Goal: Use online tool/utility: Utilize a website feature to perform a specific function

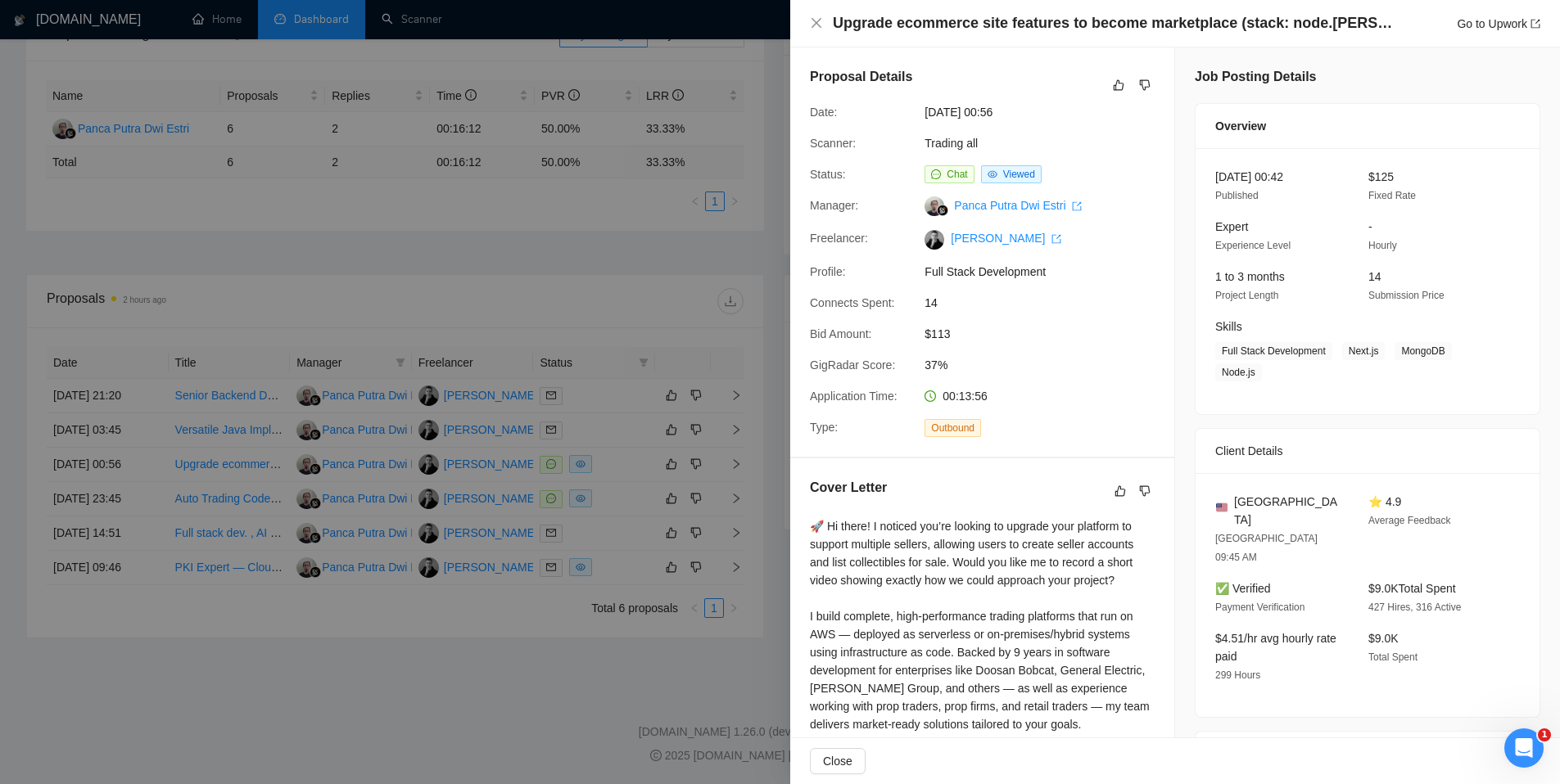
click at [641, 257] on div at bounding box center [780, 392] width 1560 height 784
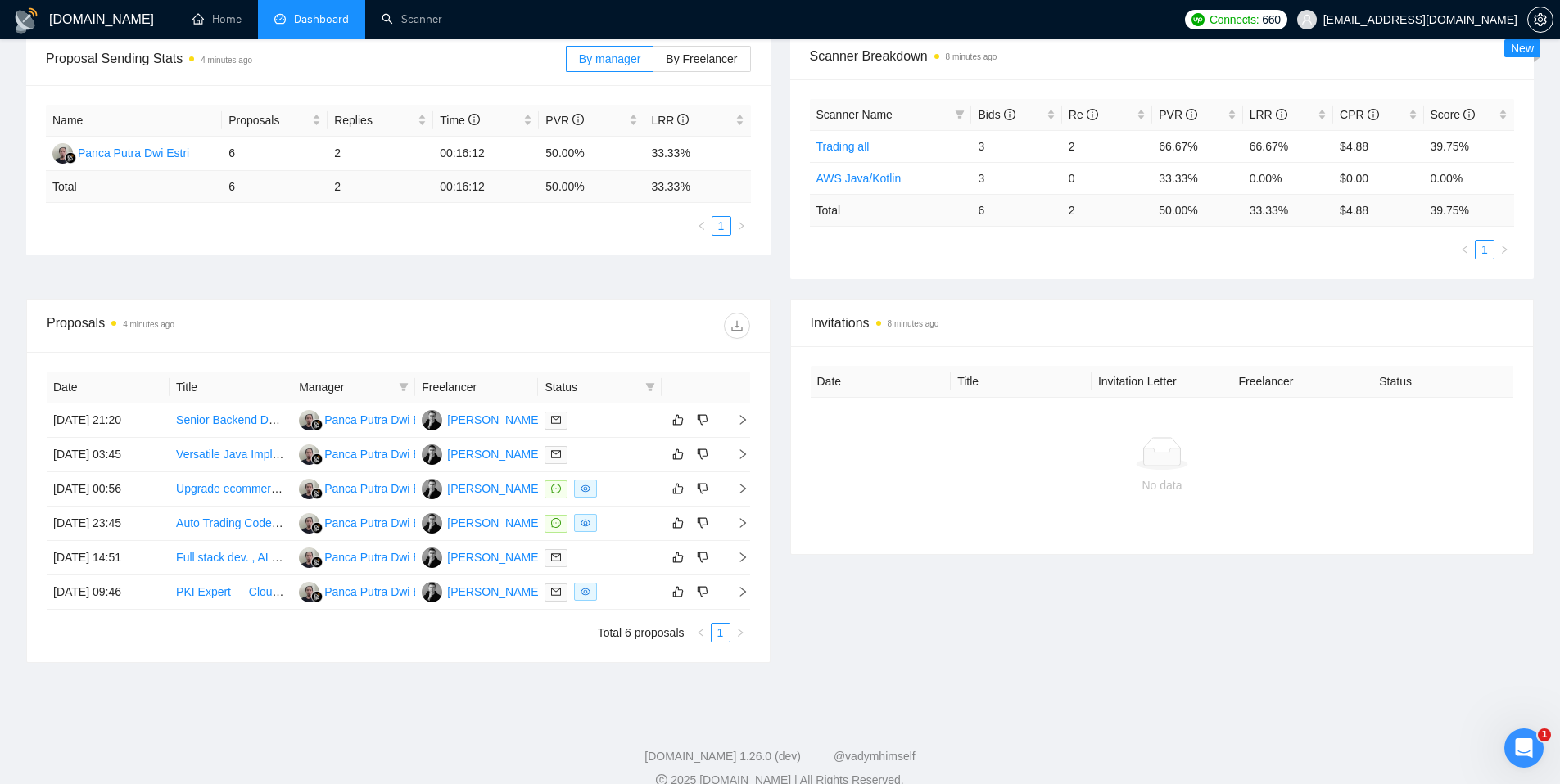
scroll to position [280, 0]
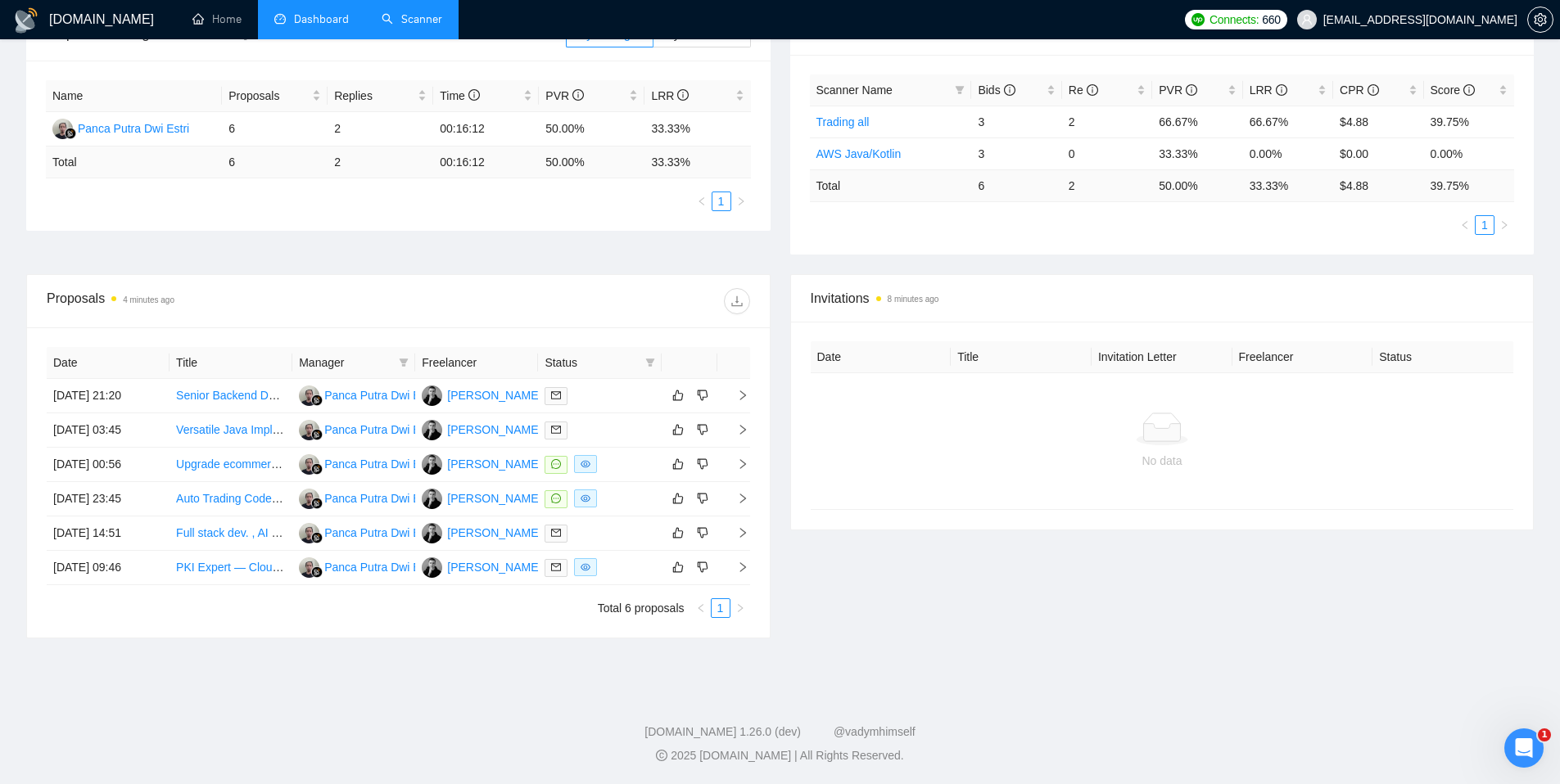
click at [383, 24] on link "Scanner" at bounding box center [411, 19] width 61 height 14
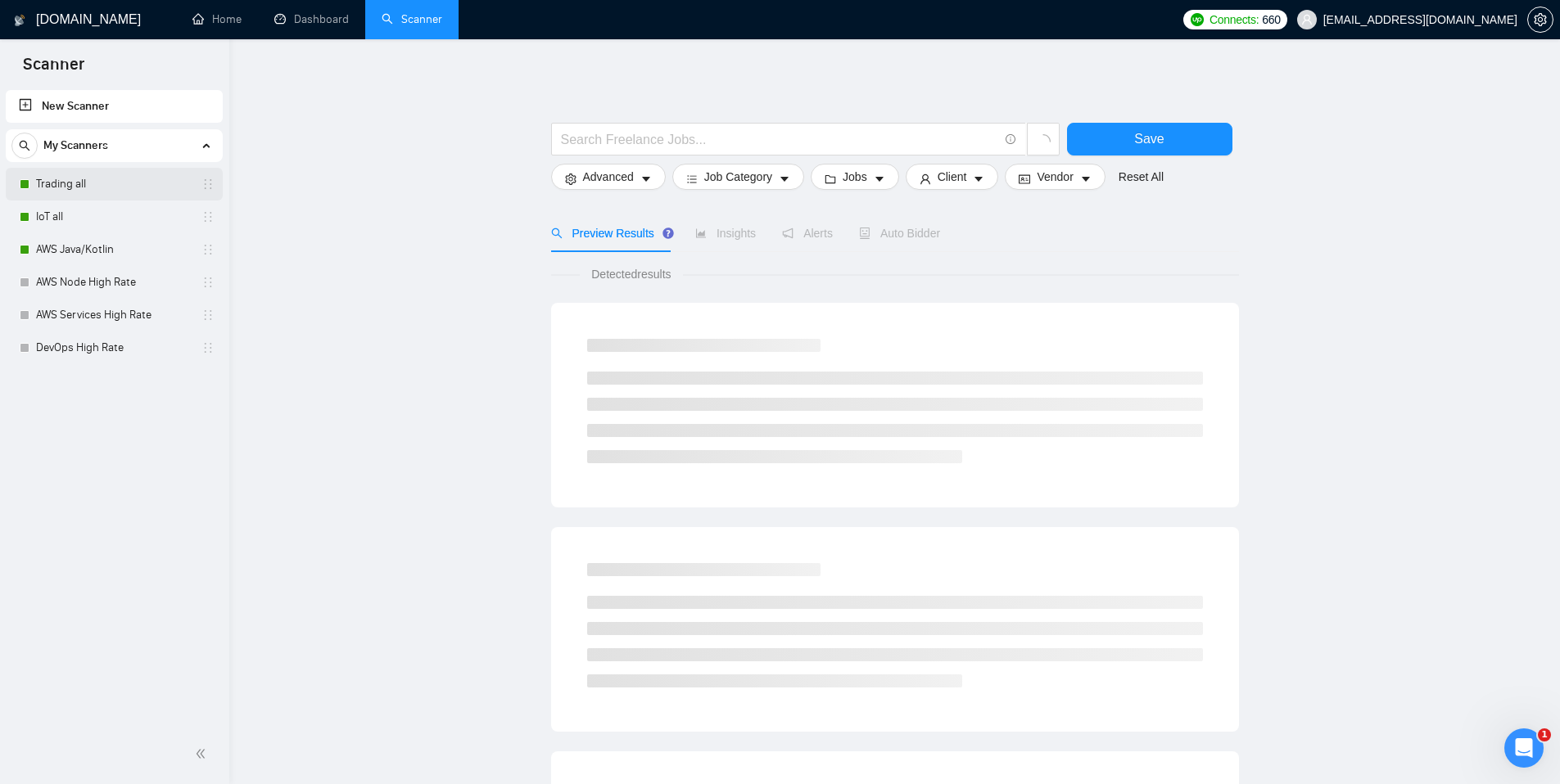
click at [93, 190] on link "Trading all" at bounding box center [114, 184] width 156 height 32
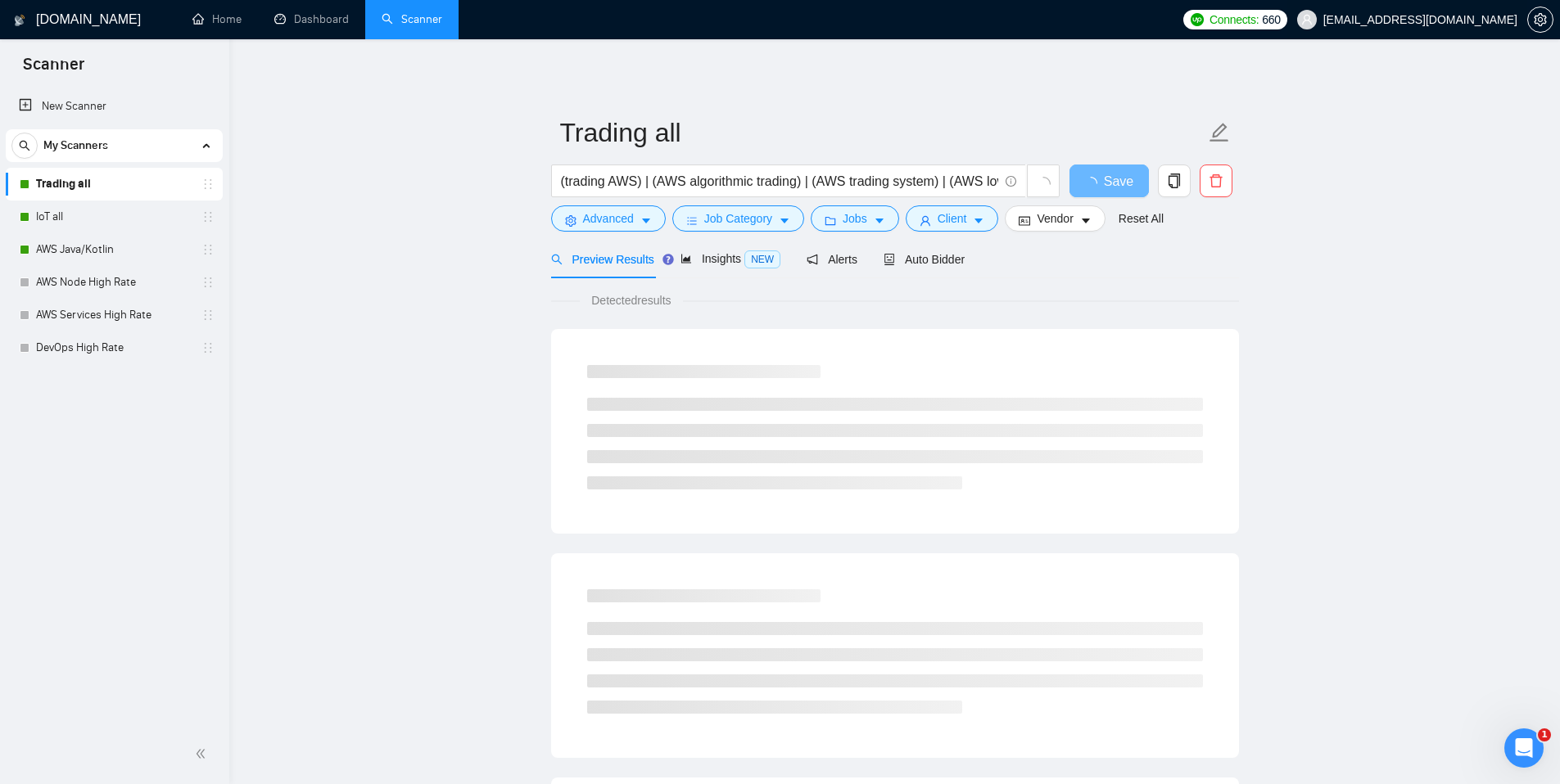
click at [1455, 20] on span "[EMAIL_ADDRESS][DOMAIN_NAME]" at bounding box center [1420, 20] width 194 height 0
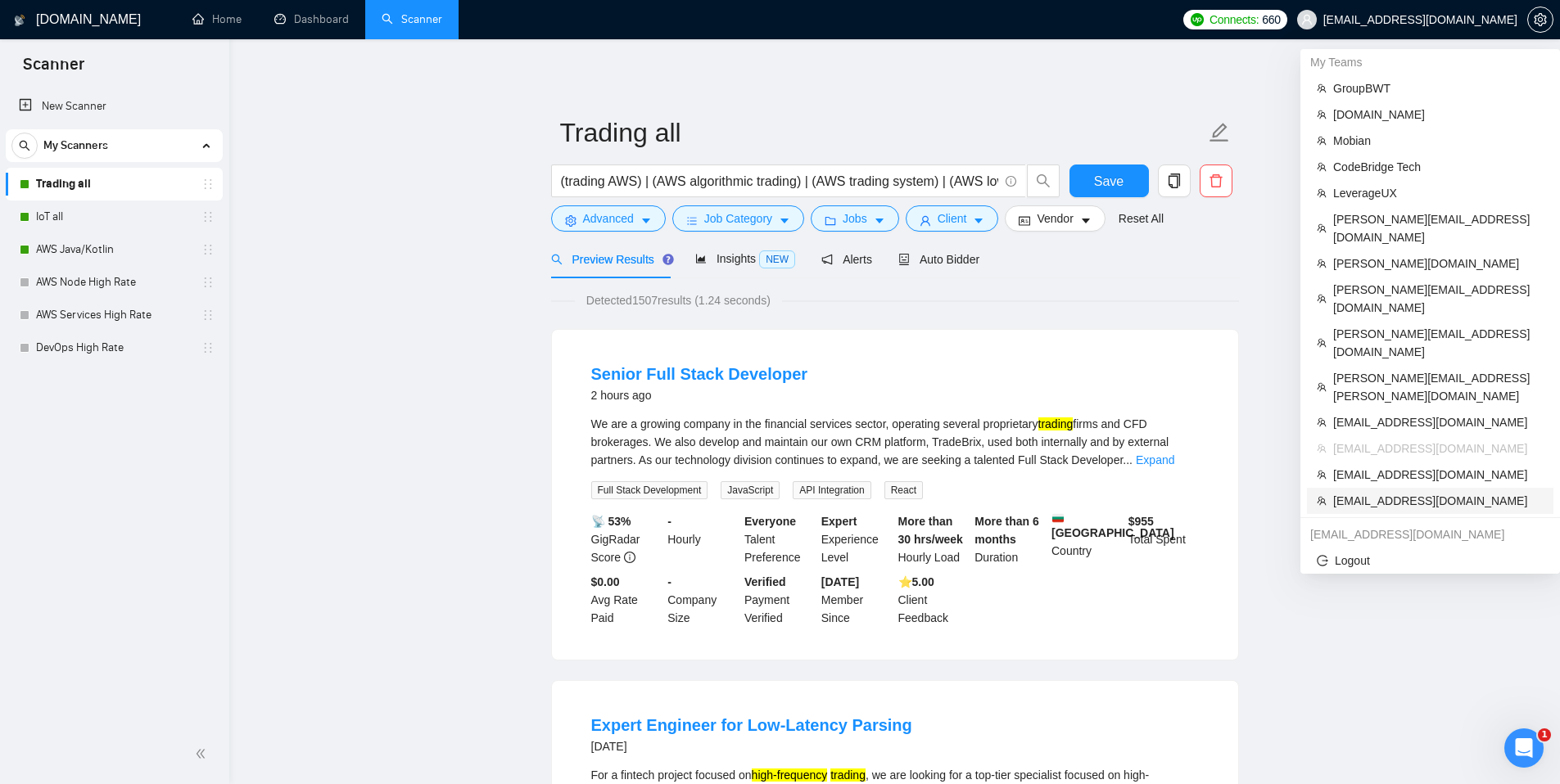
click at [1374, 492] on span "[EMAIL_ADDRESS][DOMAIN_NAME]" at bounding box center [1439, 500] width 210 height 18
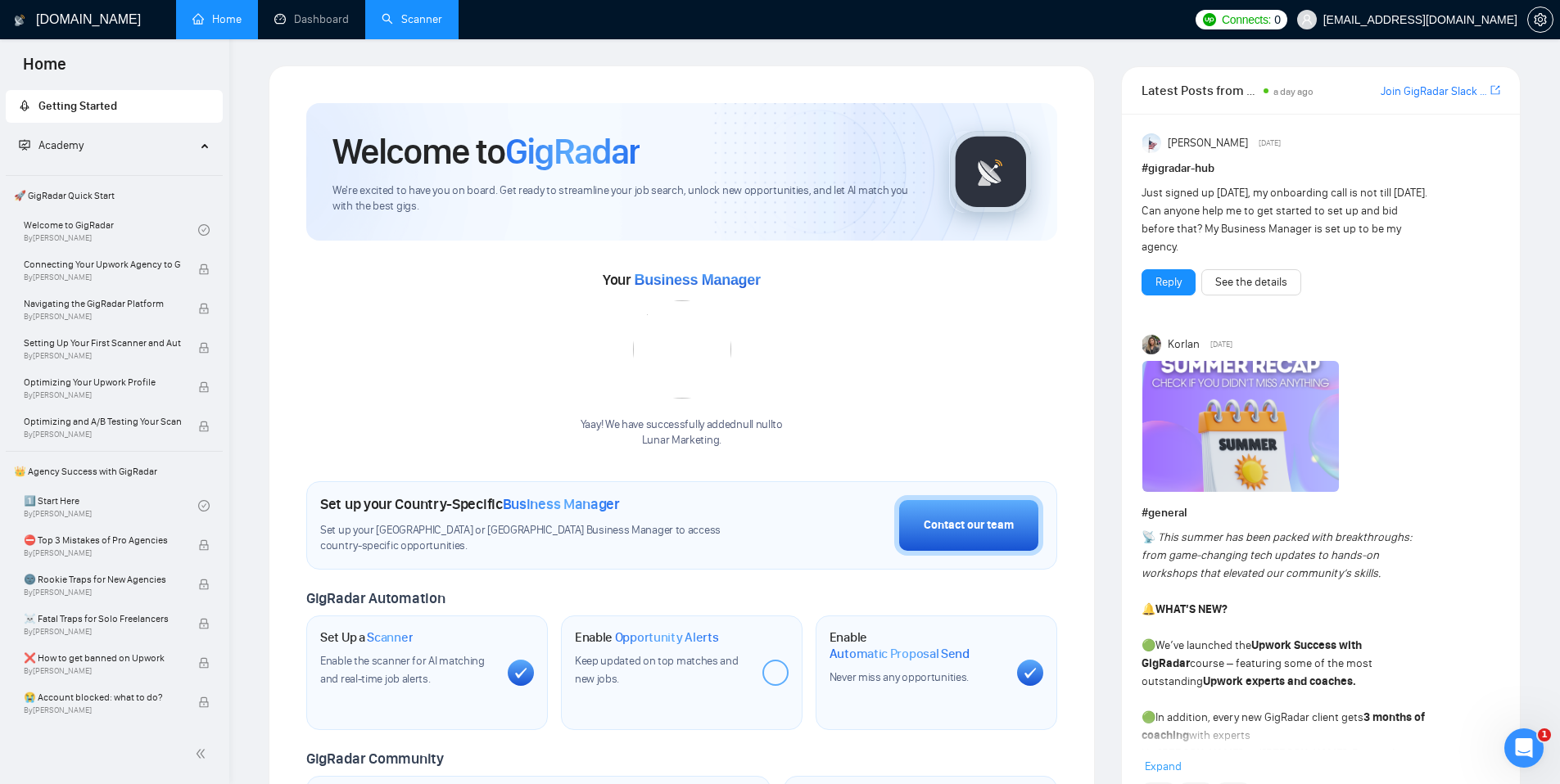
click at [401, 25] on link "Scanner" at bounding box center [411, 19] width 61 height 14
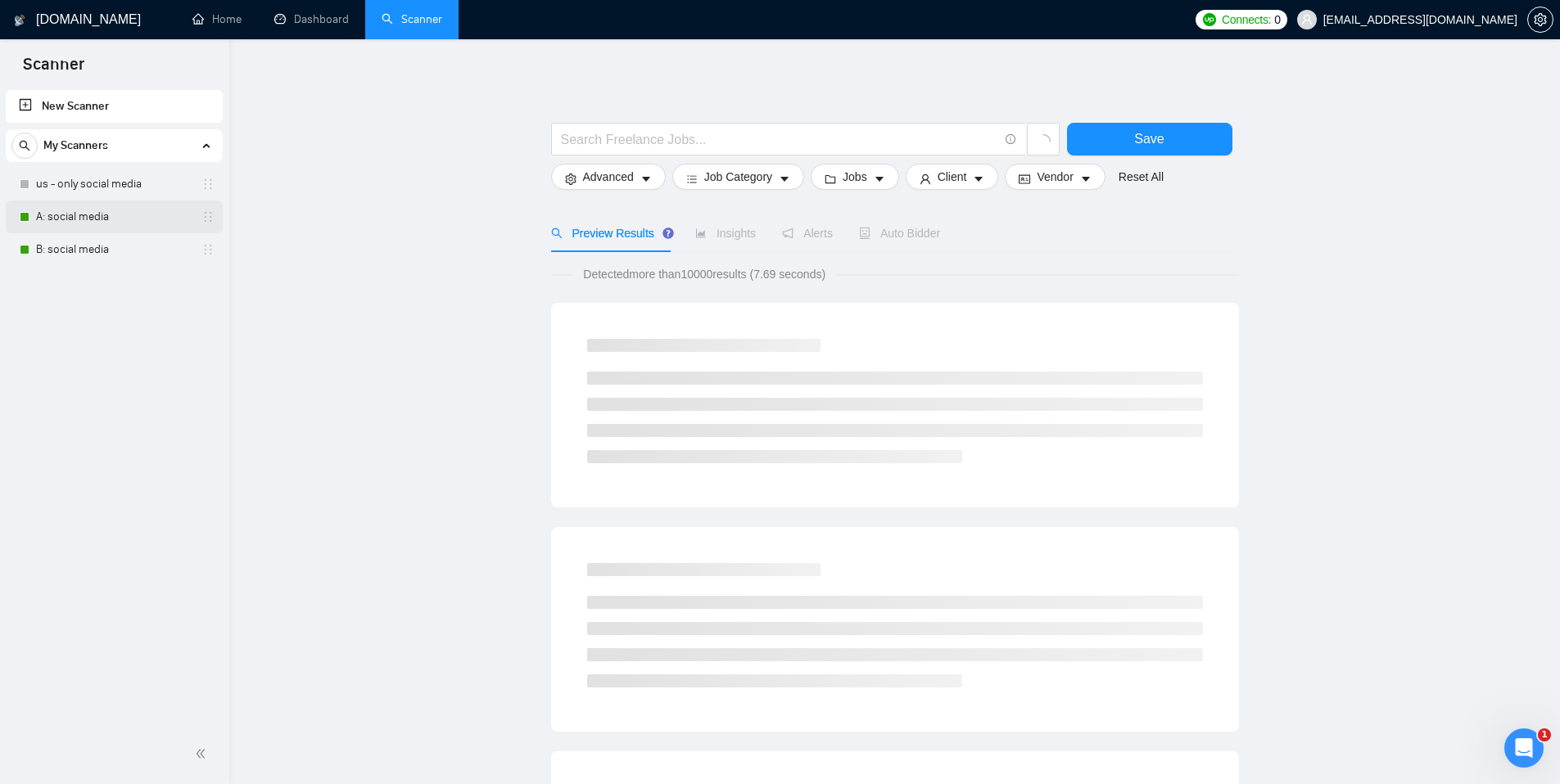
click at [97, 220] on link "A: social media" at bounding box center [114, 217] width 156 height 32
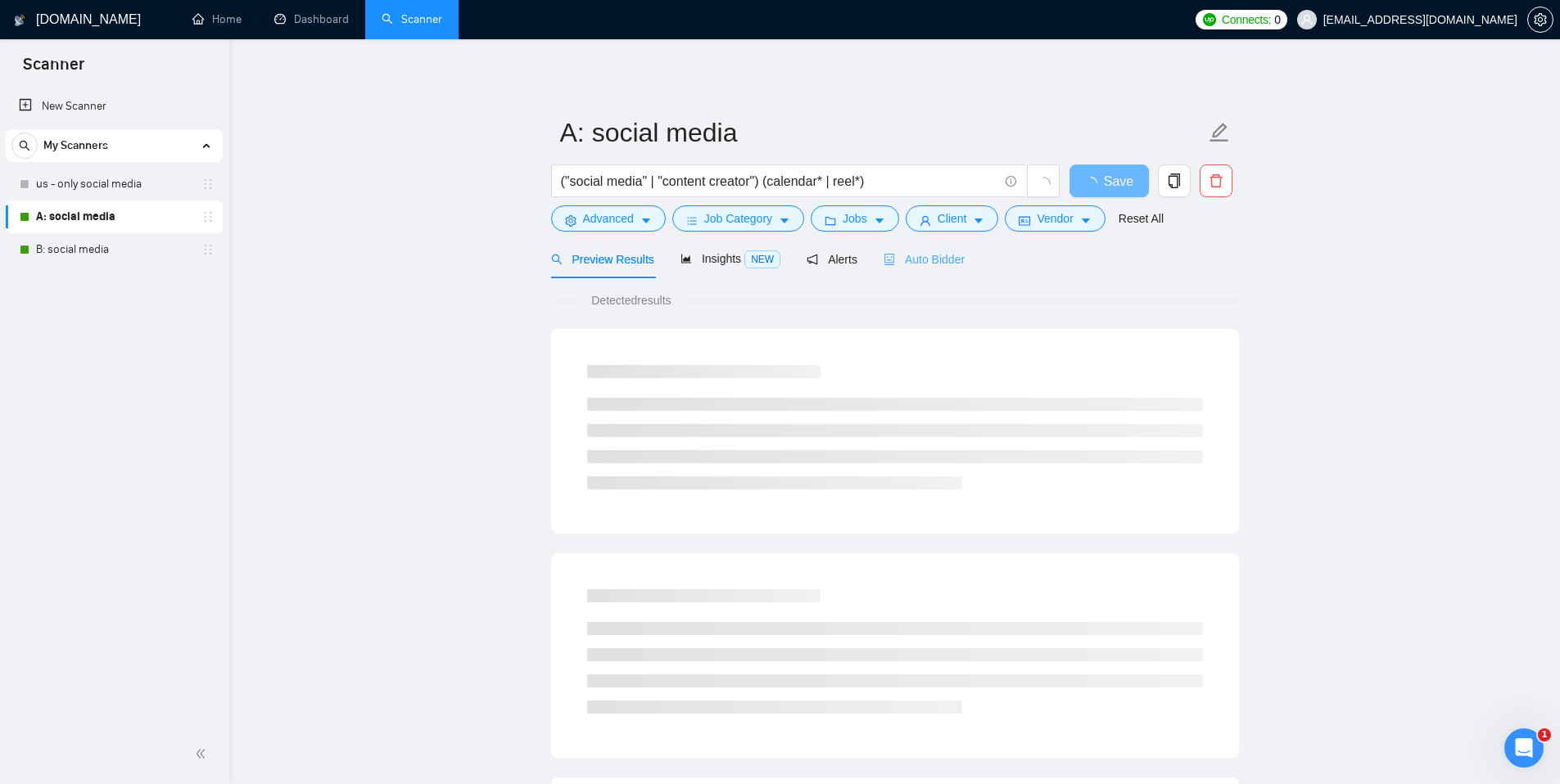
click at [939, 268] on div "Auto Bidder" at bounding box center [924, 259] width 81 height 38
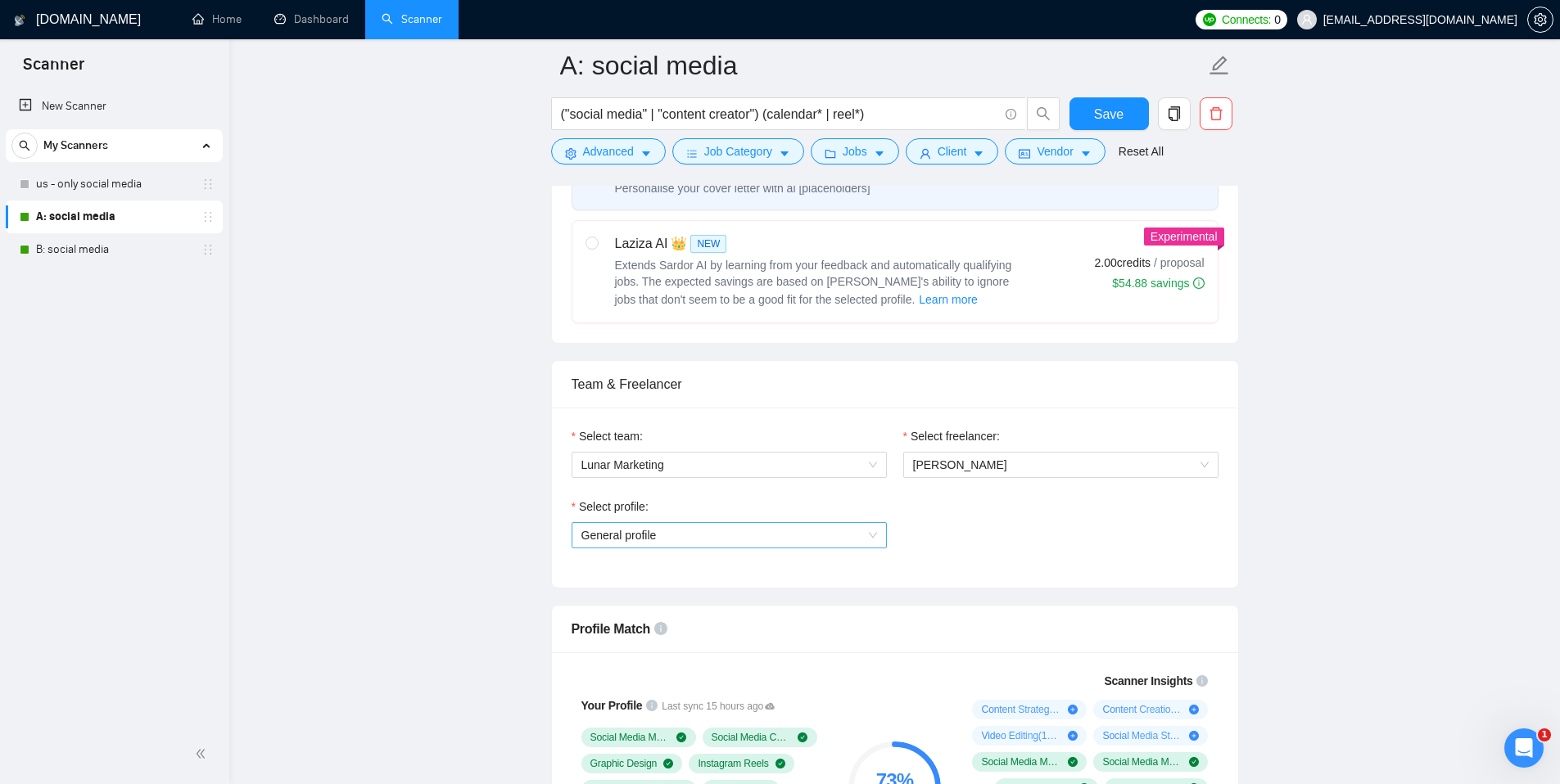
scroll to position [855, 0]
click at [987, 466] on span "[PERSON_NAME]" at bounding box center [960, 463] width 94 height 13
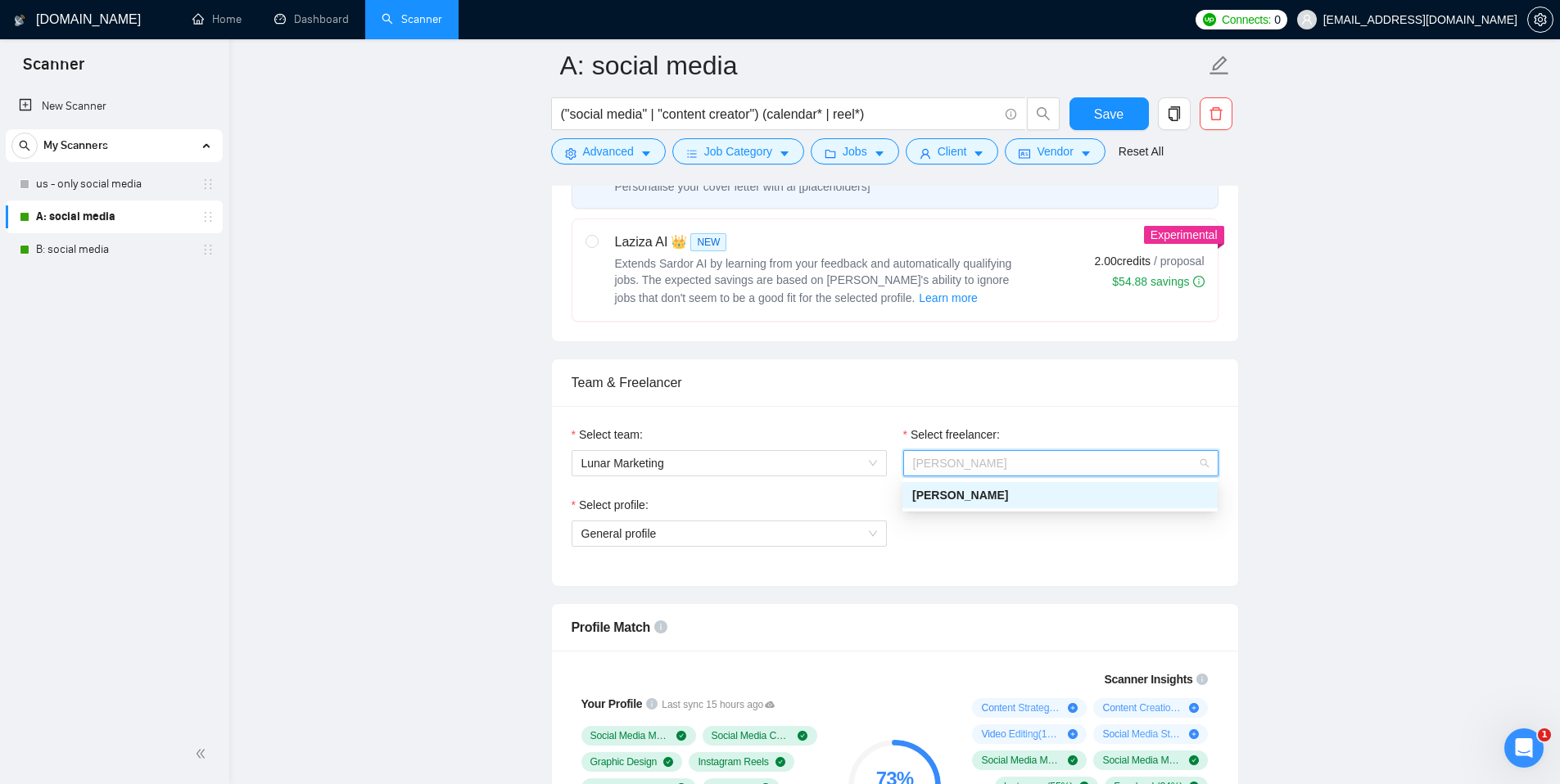
click at [830, 426] on div "Select team:" at bounding box center [729, 438] width 316 height 25
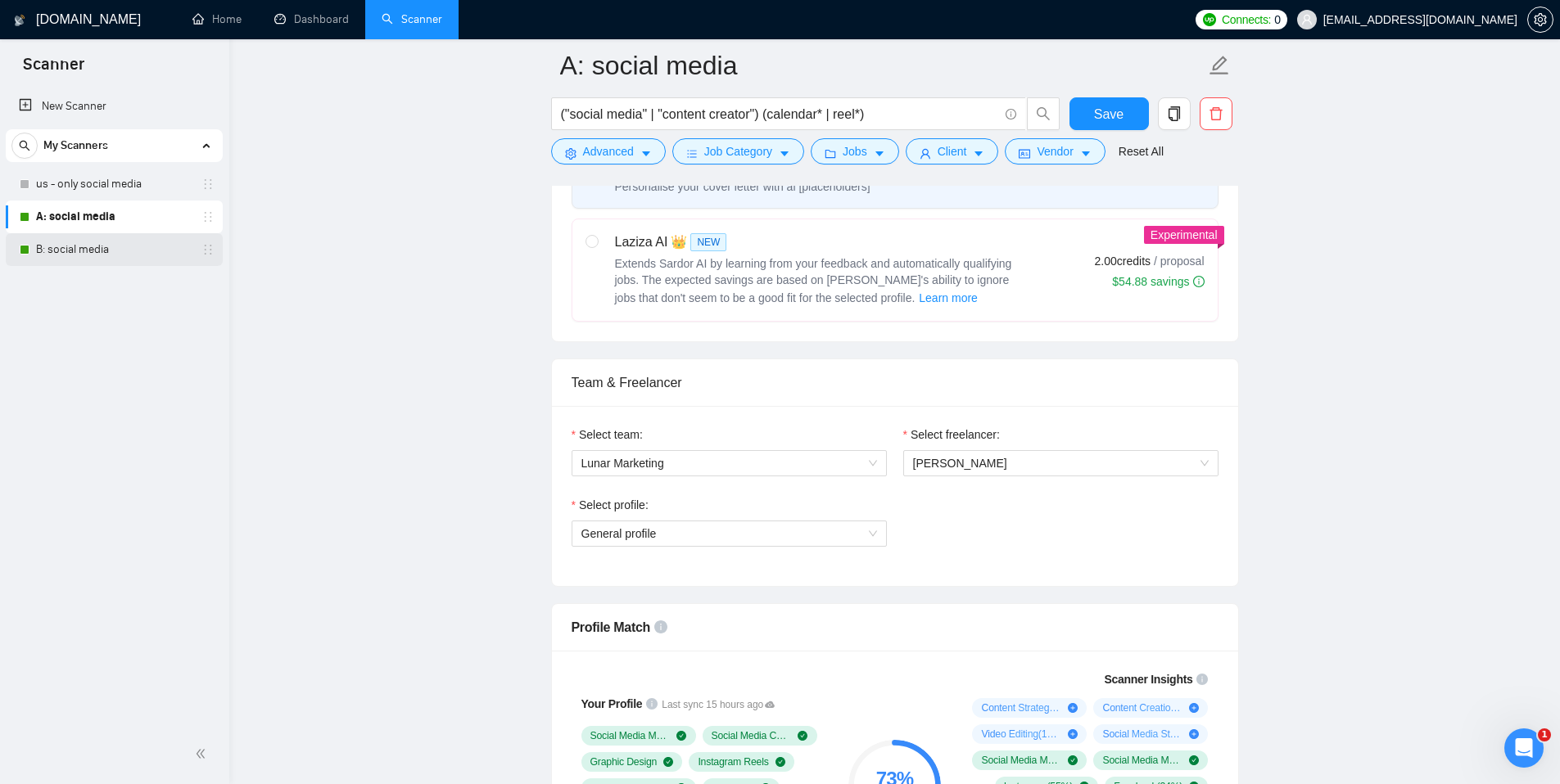
click at [124, 245] on link "B: social media" at bounding box center [114, 250] width 156 height 32
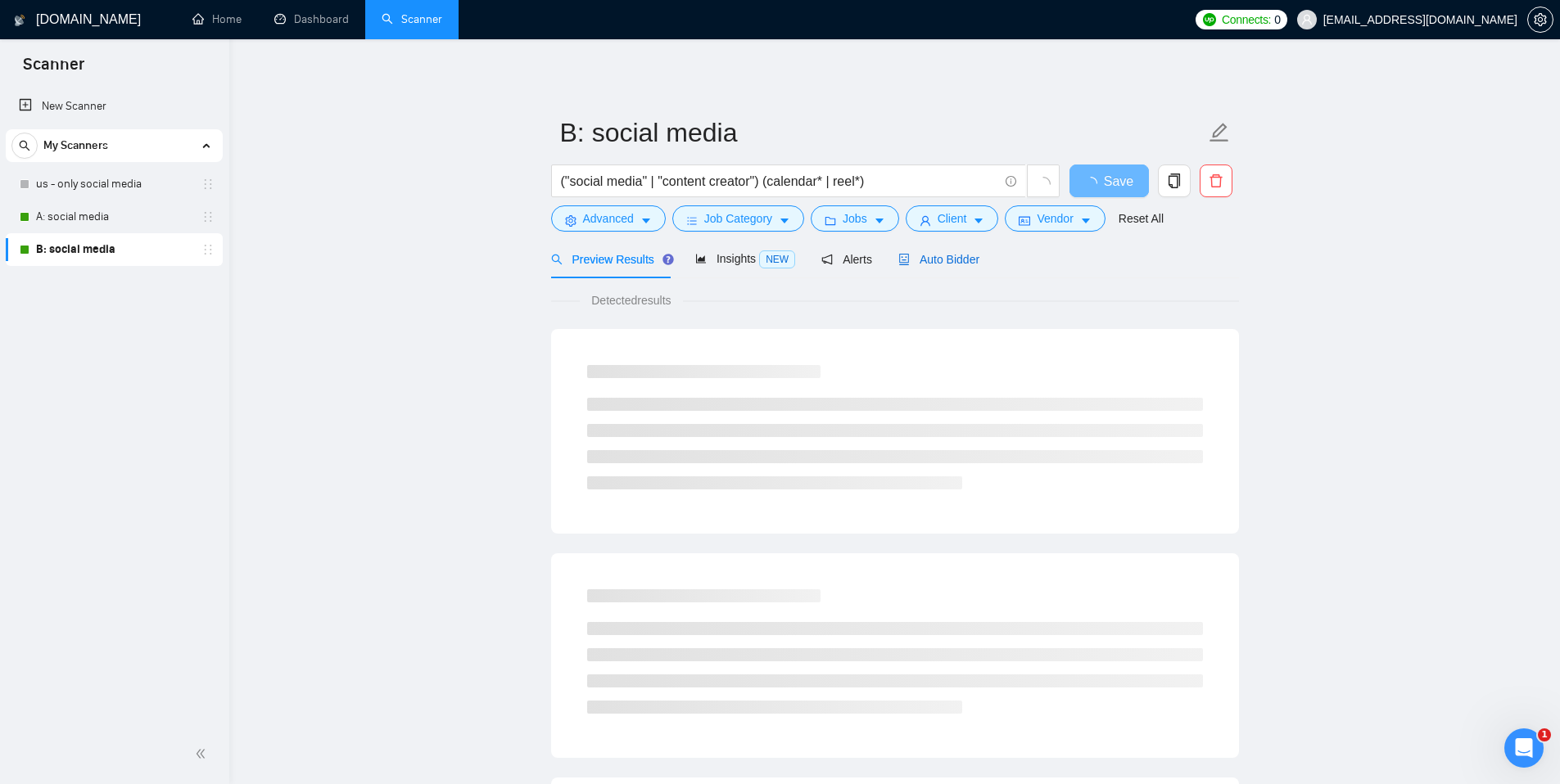
click at [916, 254] on span "Auto Bidder" at bounding box center [938, 259] width 81 height 13
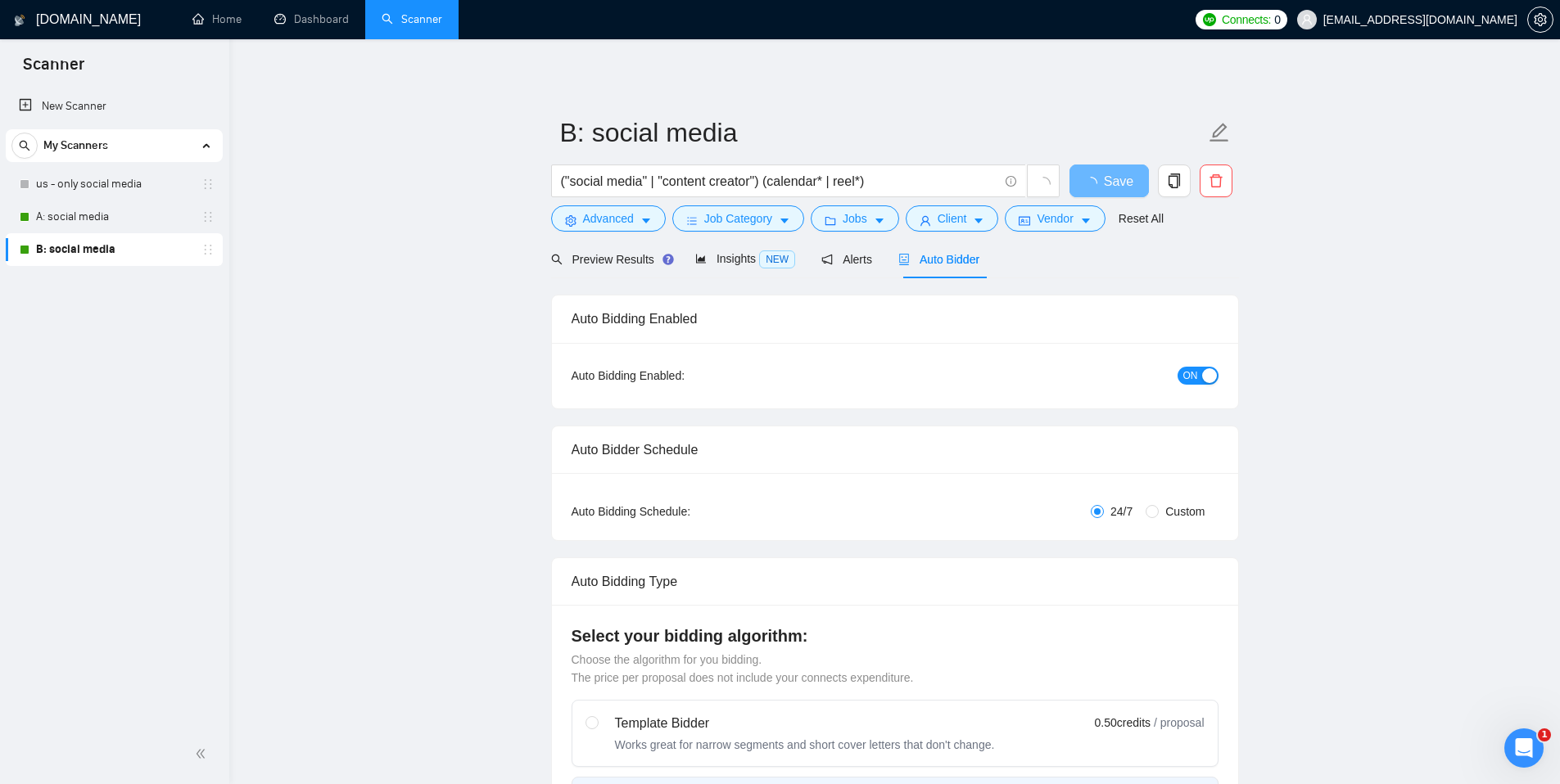
radio input "false"
radio input "true"
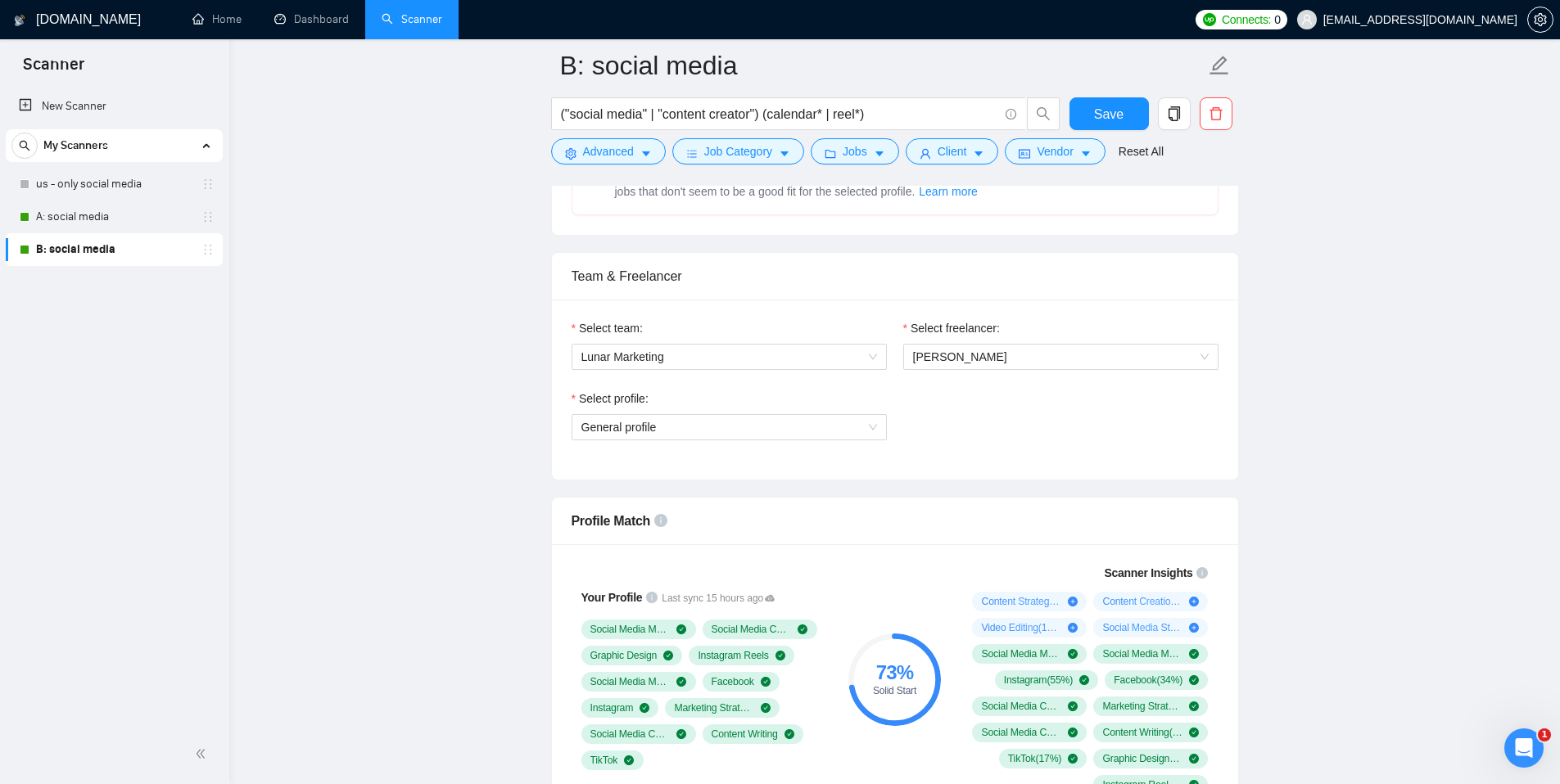
scroll to position [960, 0]
click at [872, 435] on span "General profile" at bounding box center [730, 428] width 296 height 25
click at [956, 362] on span "[PERSON_NAME]" at bounding box center [960, 358] width 94 height 13
